Goal: Information Seeking & Learning: Learn about a topic

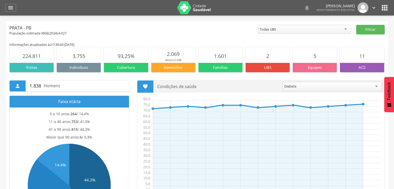
click at [374, 10] on icon "" at bounding box center [374, 8] width 6 height 6
click at [13, 5] on icon "" at bounding box center [11, 8] width 6 height 6
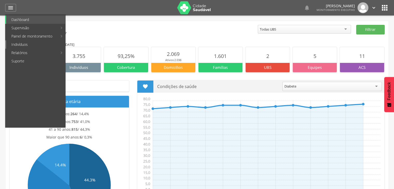
click at [47, 42] on link "Indivíduos" at bounding box center [35, 44] width 59 height 8
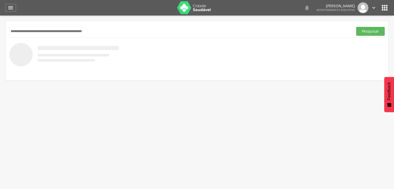
click at [68, 29] on input "text" at bounding box center [180, 31] width 342 height 9
type input "**********"
click at [371, 33] on button "Pesquisar" at bounding box center [370, 31] width 28 height 9
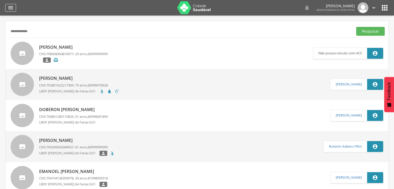
click at [13, 8] on icon "" at bounding box center [11, 8] width 6 height 6
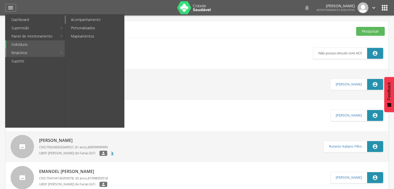
click at [74, 23] on link "Acompanhamento" at bounding box center [95, 20] width 58 height 8
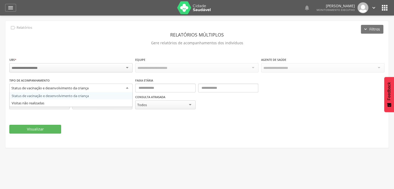
click at [126, 87] on div "Status de vacinação e desenvolvimento da criança" at bounding box center [70, 88] width 123 height 9
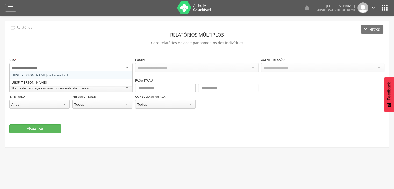
click at [128, 66] on div at bounding box center [70, 67] width 123 height 9
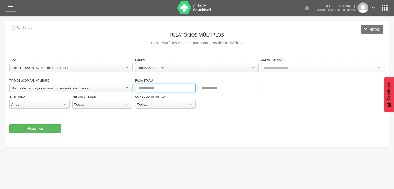
click at [161, 90] on input "text" at bounding box center [165, 88] width 60 height 9
type input "*"
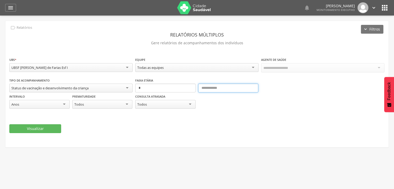
click at [226, 88] on input "text" at bounding box center [228, 88] width 60 height 9
type input "*"
click at [41, 129] on button "Visualizar" at bounding box center [35, 128] width 52 height 9
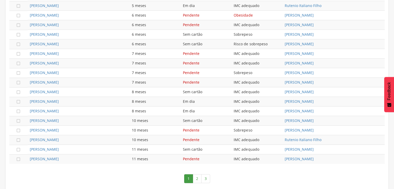
scroll to position [319, 0]
click at [197, 176] on link "2" at bounding box center [197, 178] width 9 height 9
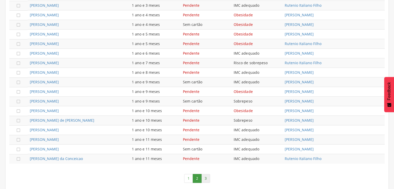
click at [205, 176] on link "3" at bounding box center [205, 178] width 9 height 9
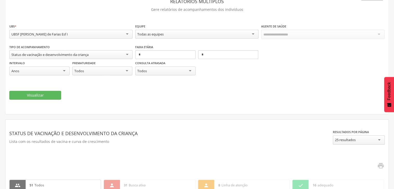
scroll to position [28, 0]
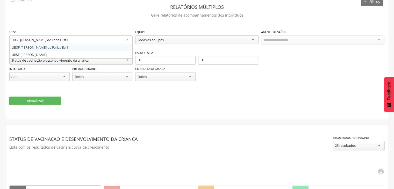
click at [128, 40] on div "UBSF [PERSON_NAME] de Farias Esf I" at bounding box center [70, 39] width 123 height 9
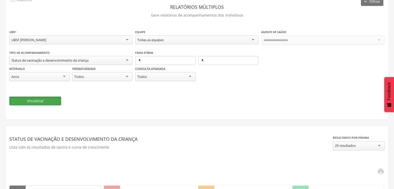
click at [50, 97] on button "Visualizar" at bounding box center [35, 101] width 52 height 9
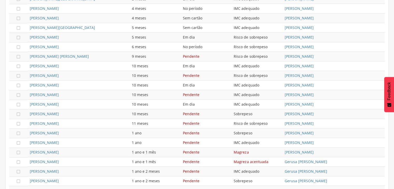
scroll to position [307, 0]
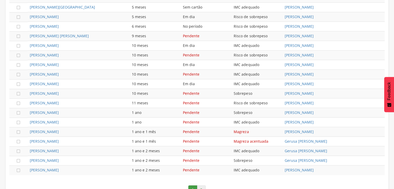
click at [203, 185] on link "2" at bounding box center [201, 189] width 9 height 9
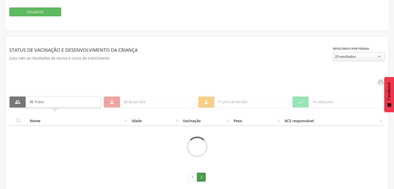
scroll to position [176, 0]
